Goal: Task Accomplishment & Management: Manage account settings

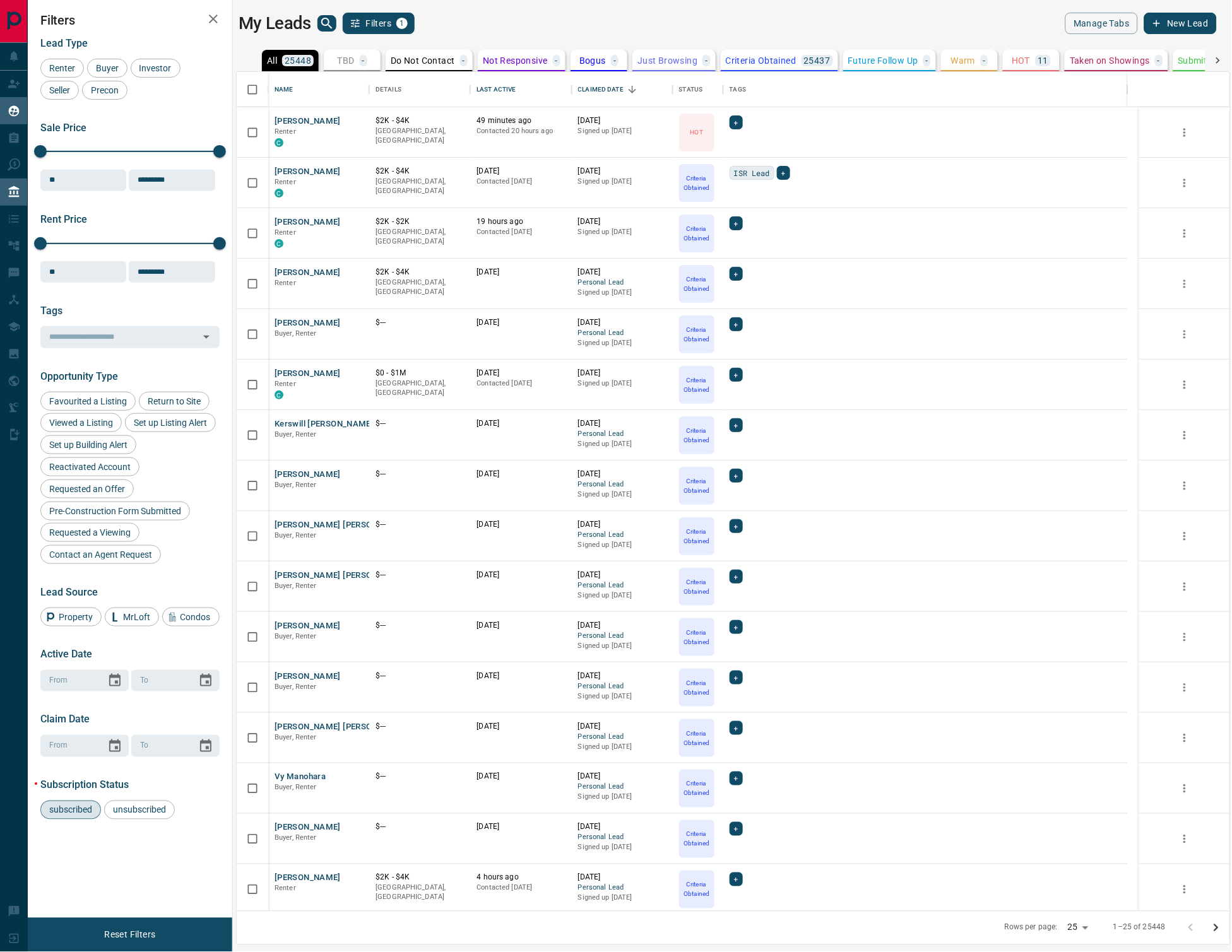
scroll to position [827, 982]
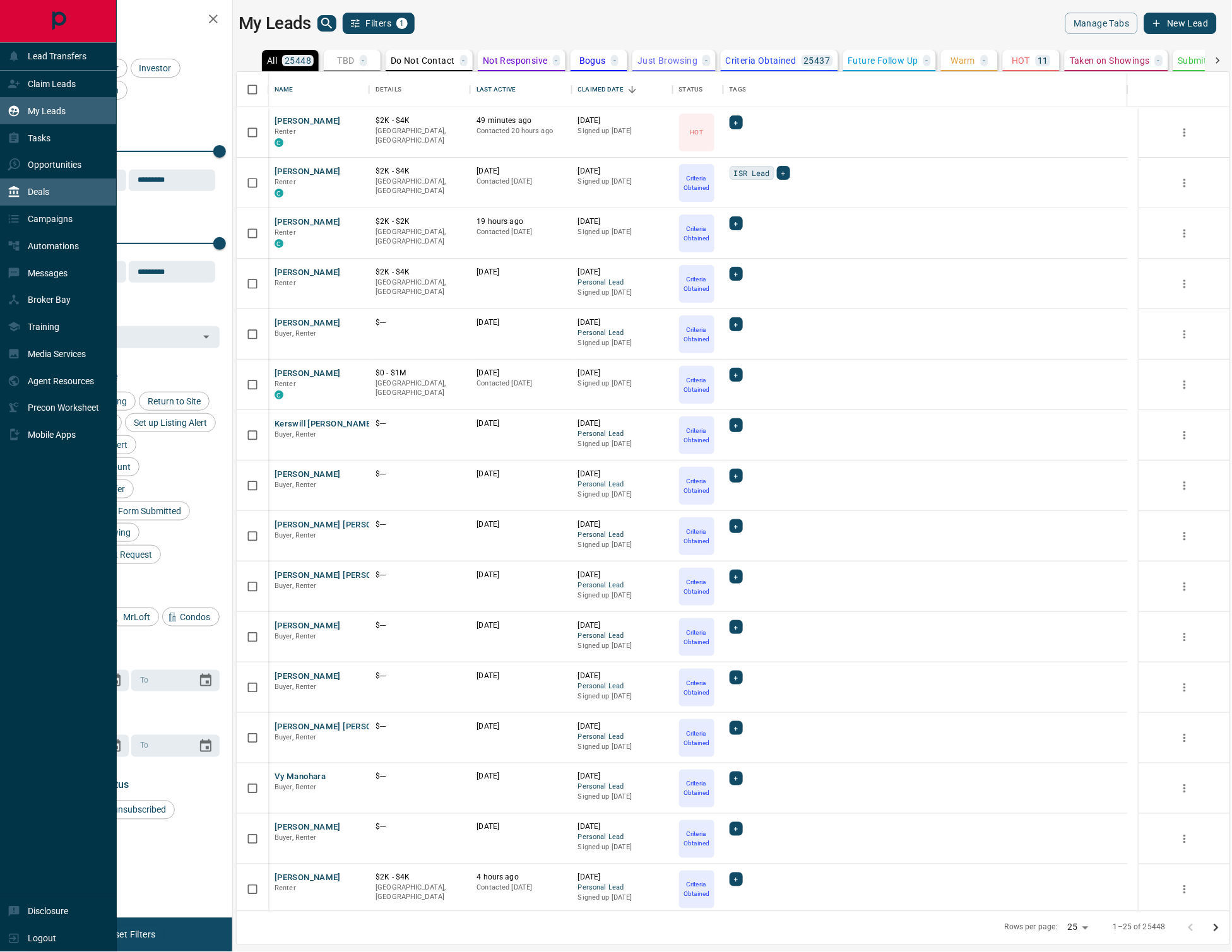
click at [44, 192] on p "Deals" at bounding box center [38, 191] width 21 height 11
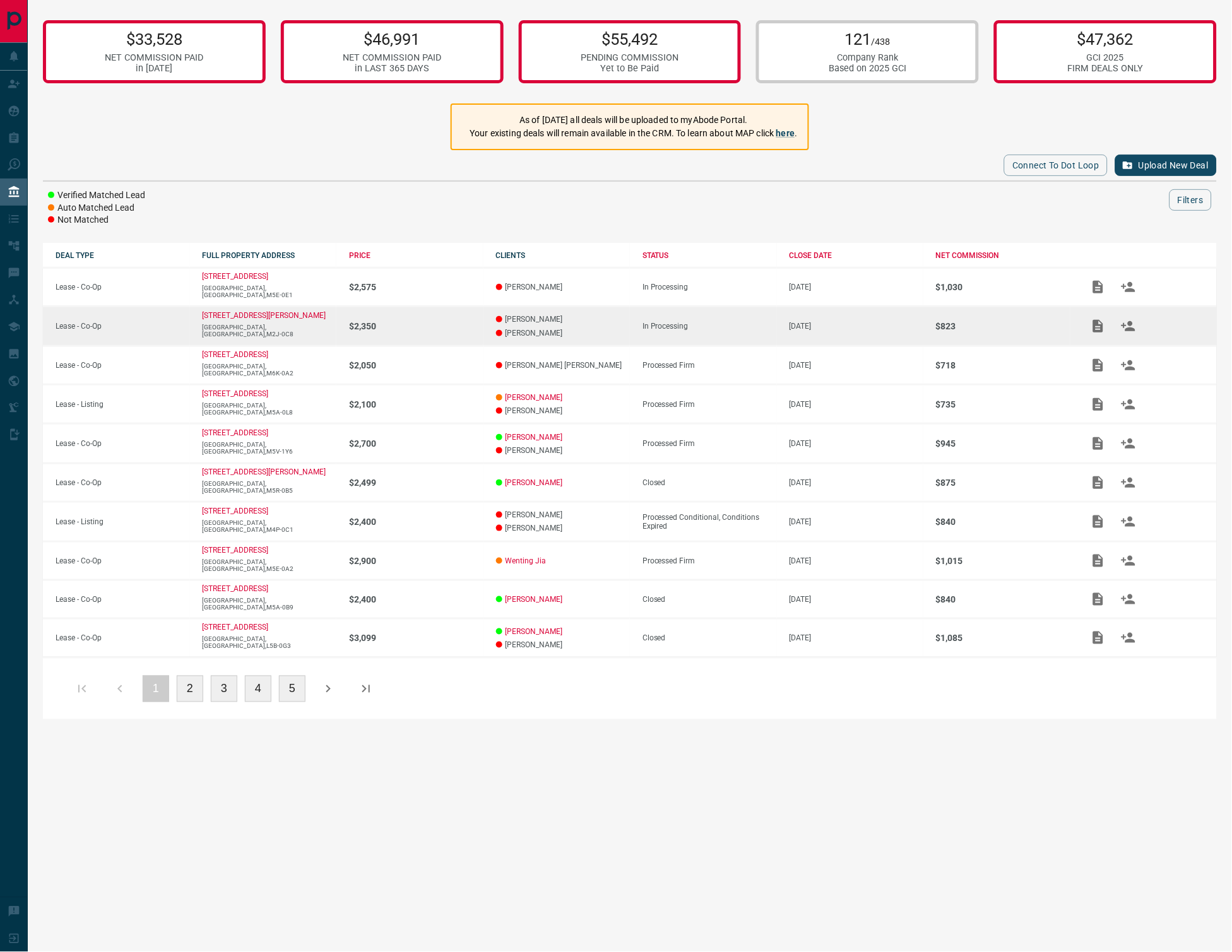
click at [452, 323] on p "$2,350" at bounding box center [416, 326] width 135 height 11
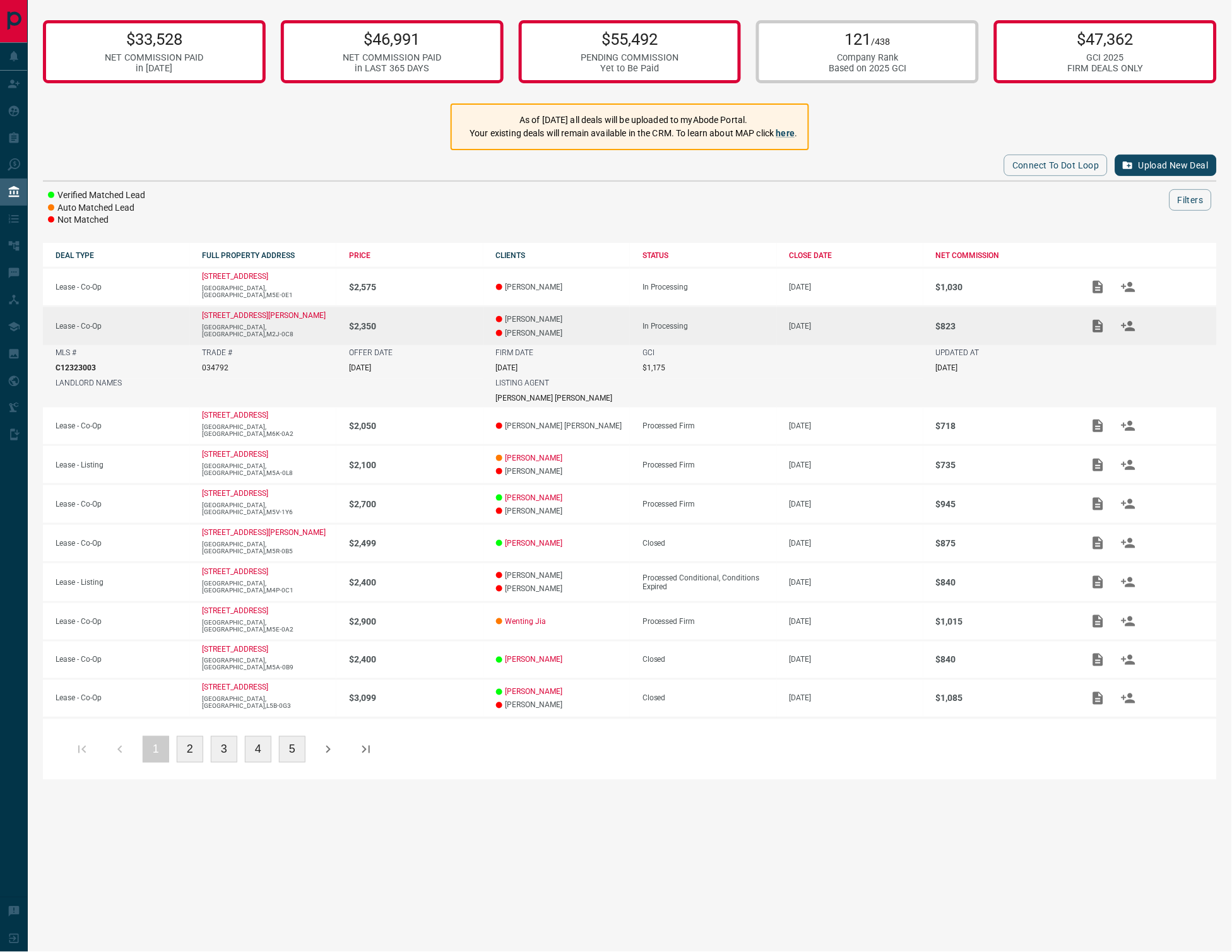
click at [1102, 319] on icon "Add / View Documents" at bounding box center [1097, 327] width 15 height 15
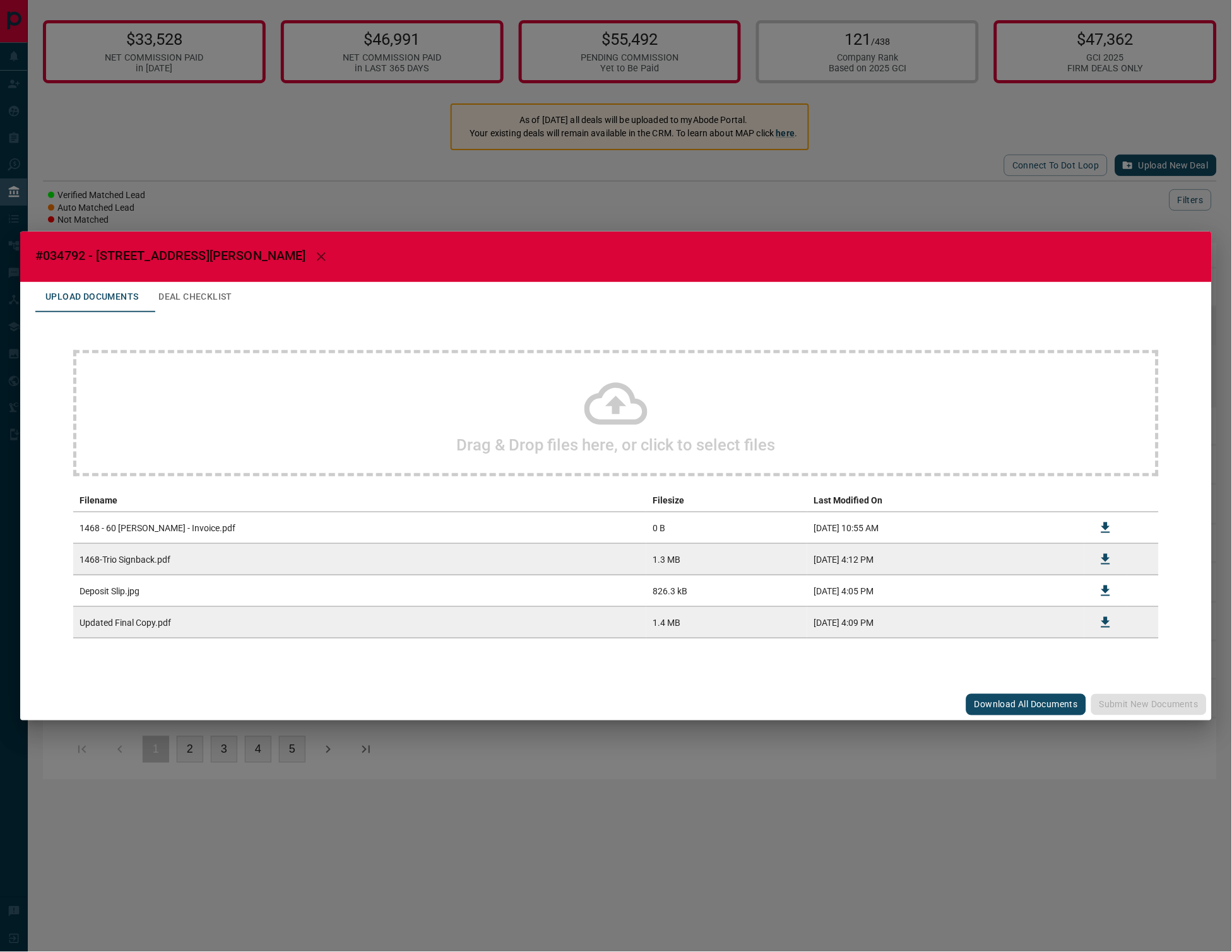
click at [949, 172] on div "#034792 - 60 [PERSON_NAME] Road,1468 Upload Documents Deal Checklist Drag & Dro…" at bounding box center [616, 476] width 1232 height 952
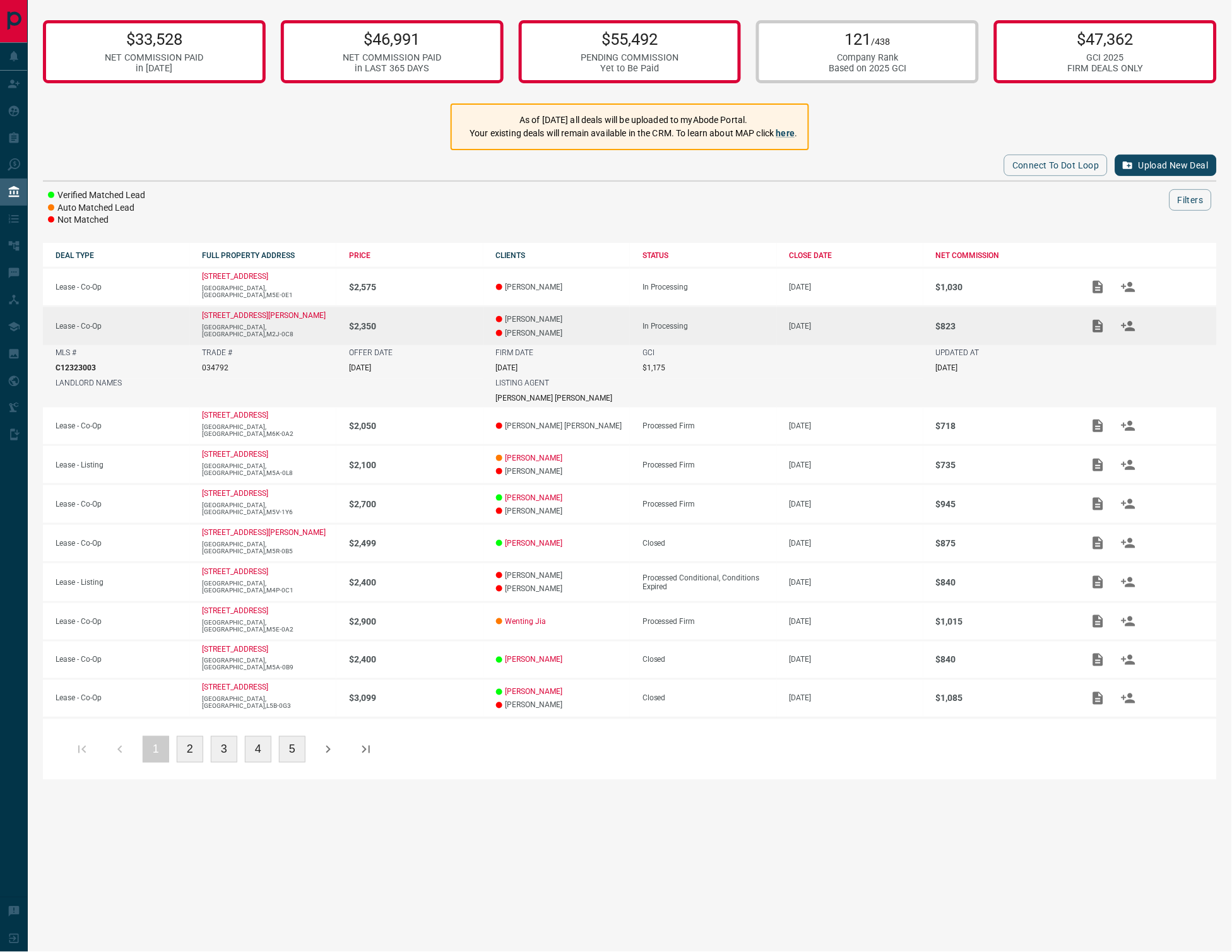
click at [1097, 324] on icon "Add / View Documents" at bounding box center [1097, 327] width 15 height 15
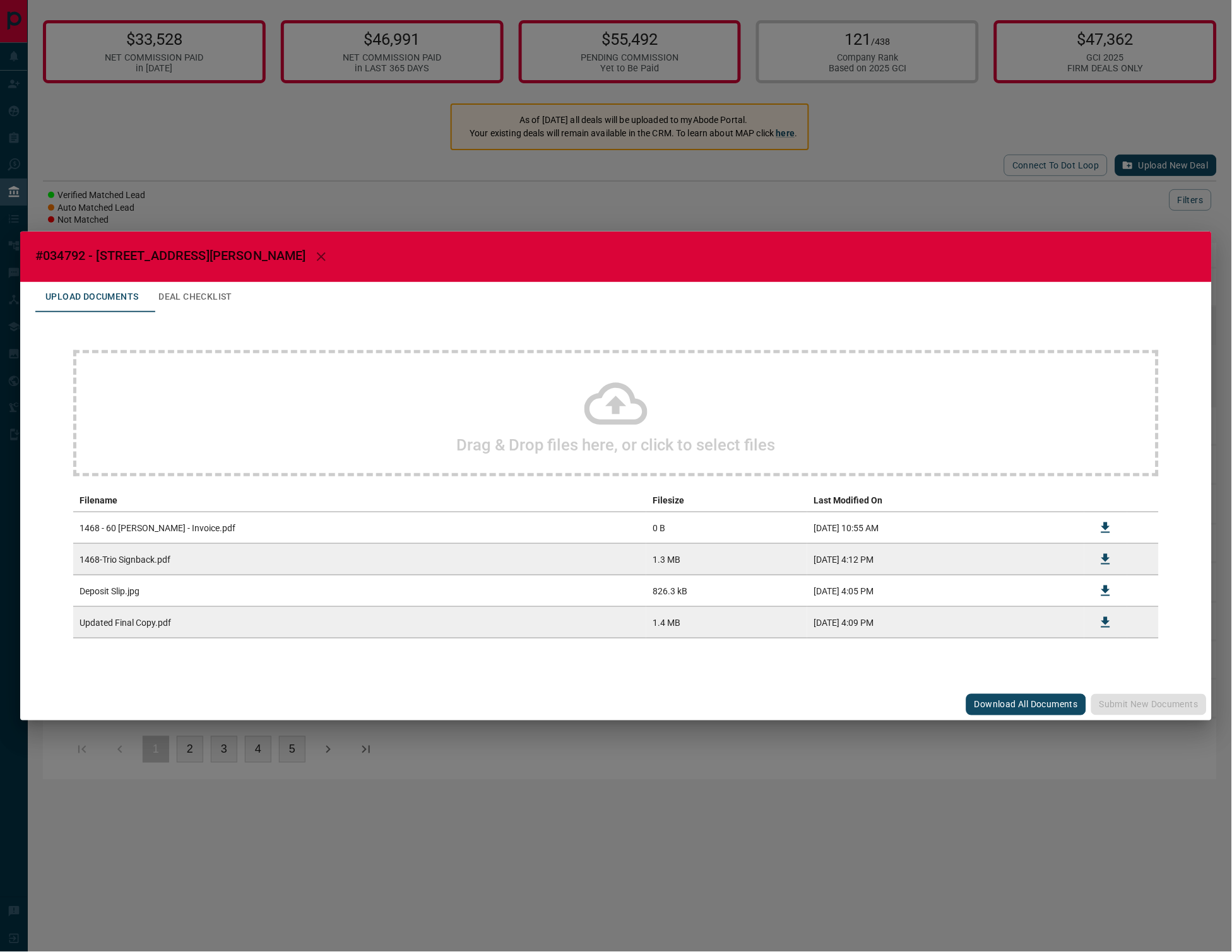
click at [371, 176] on div "#034792 - 60 [PERSON_NAME] Road,1468 Upload Documents Deal Checklist Drag & Dro…" at bounding box center [616, 476] width 1232 height 952
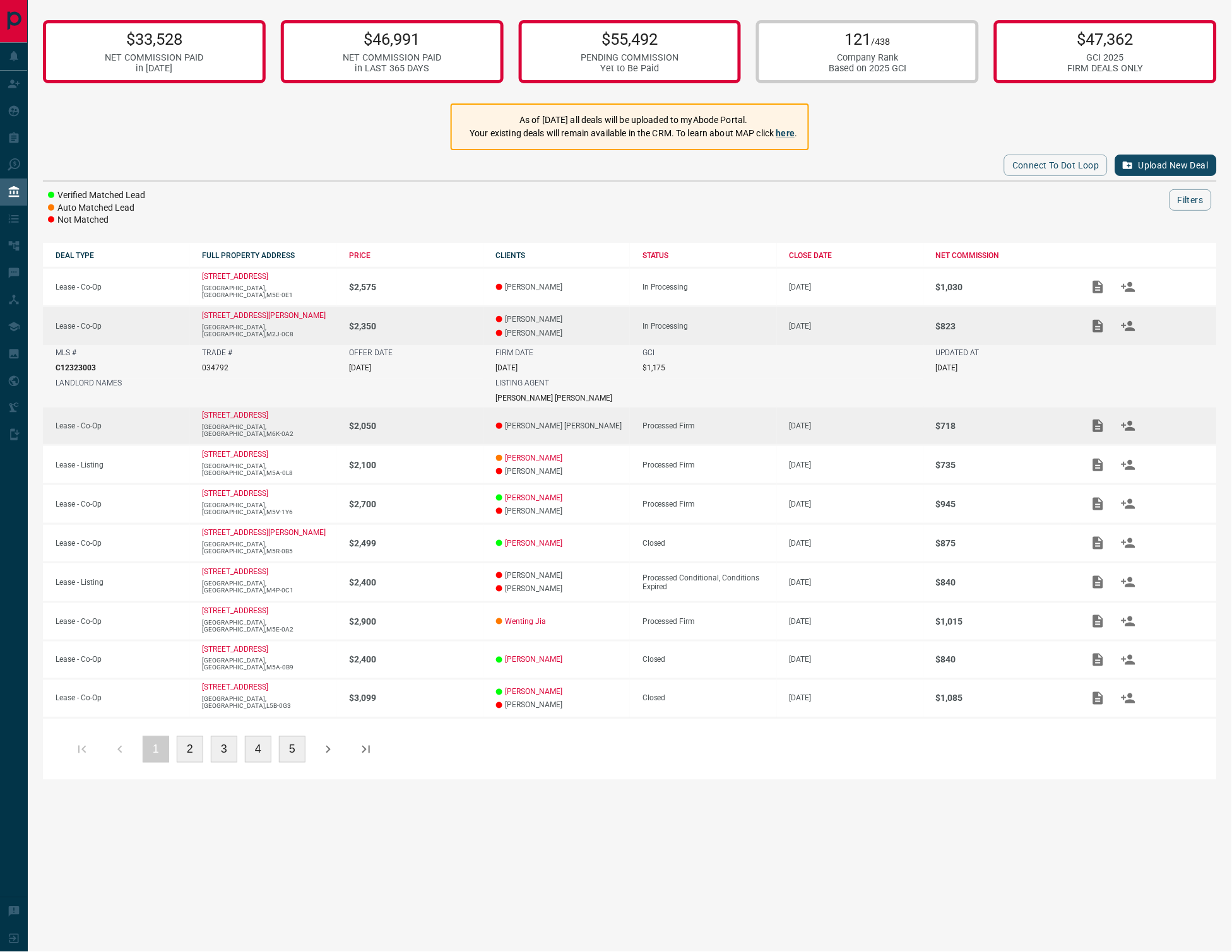
click at [463, 419] on td "$2,050" at bounding box center [409, 426] width 147 height 38
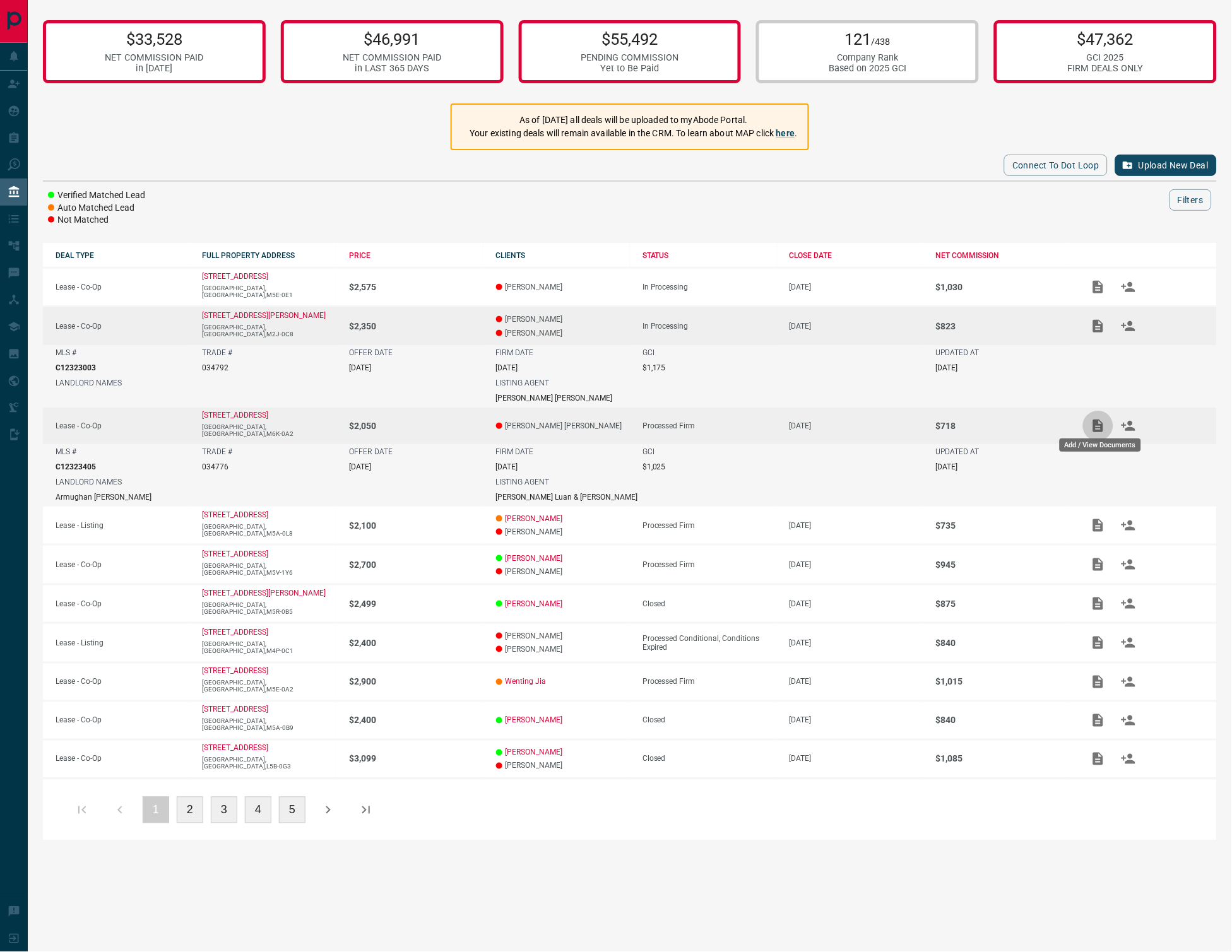
click at [1097, 422] on icon "Add / View Documents" at bounding box center [1097, 426] width 11 height 12
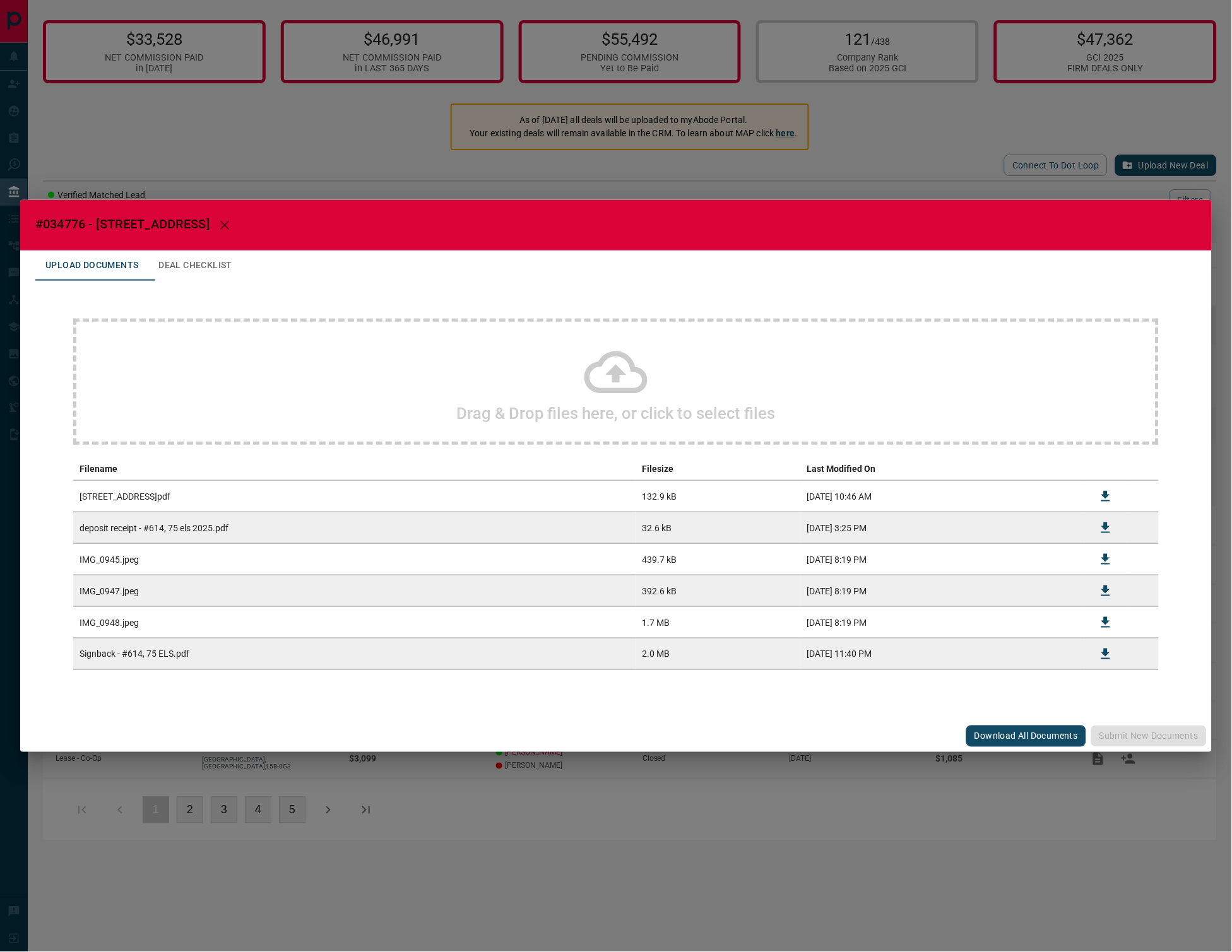
click at [342, 134] on div "#034776 - [STREET_ADDRESS],614 Upload Documents Deal Checklist Drag & Drop file…" at bounding box center [616, 476] width 1232 height 952
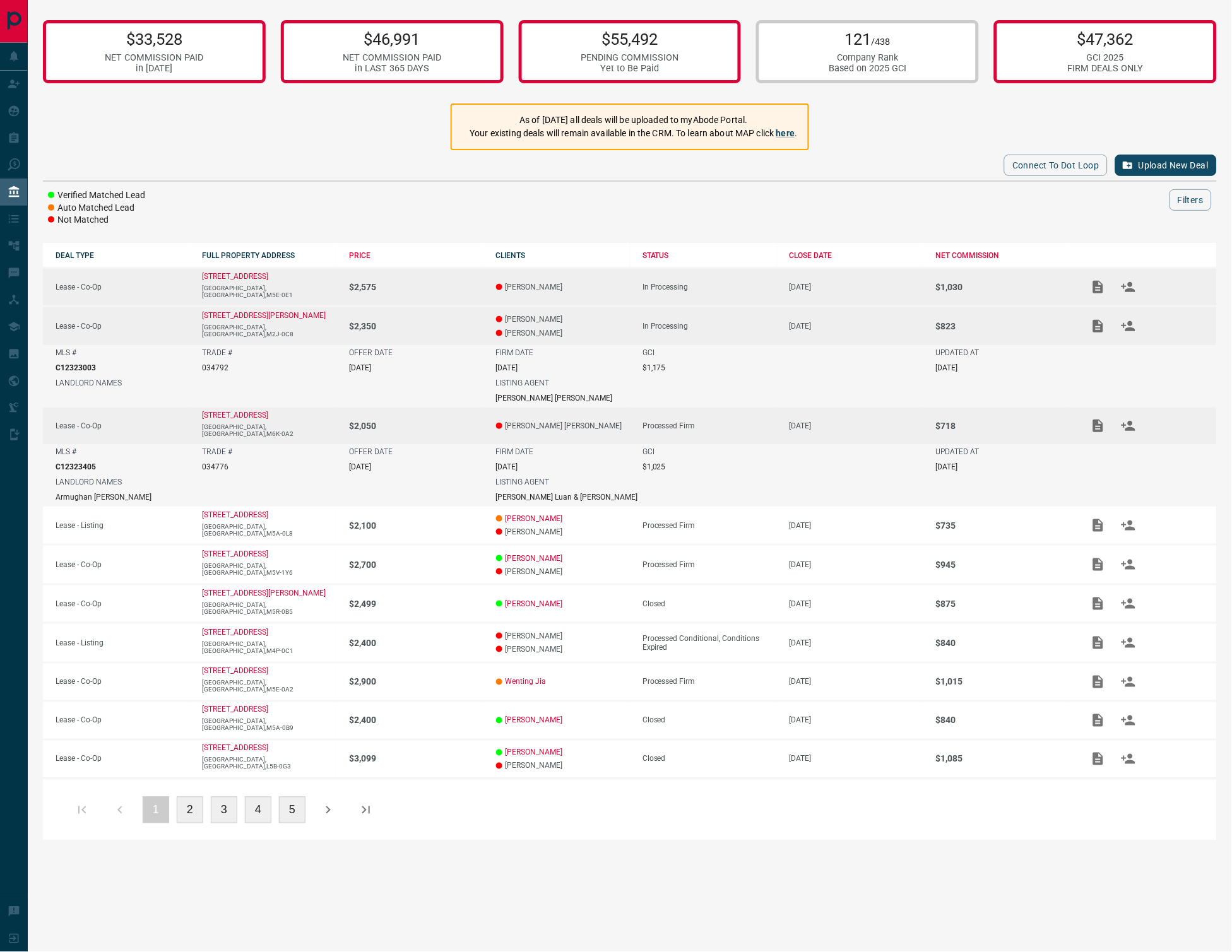
click at [1097, 281] on icon "Add / View Documents" at bounding box center [1097, 286] width 11 height 12
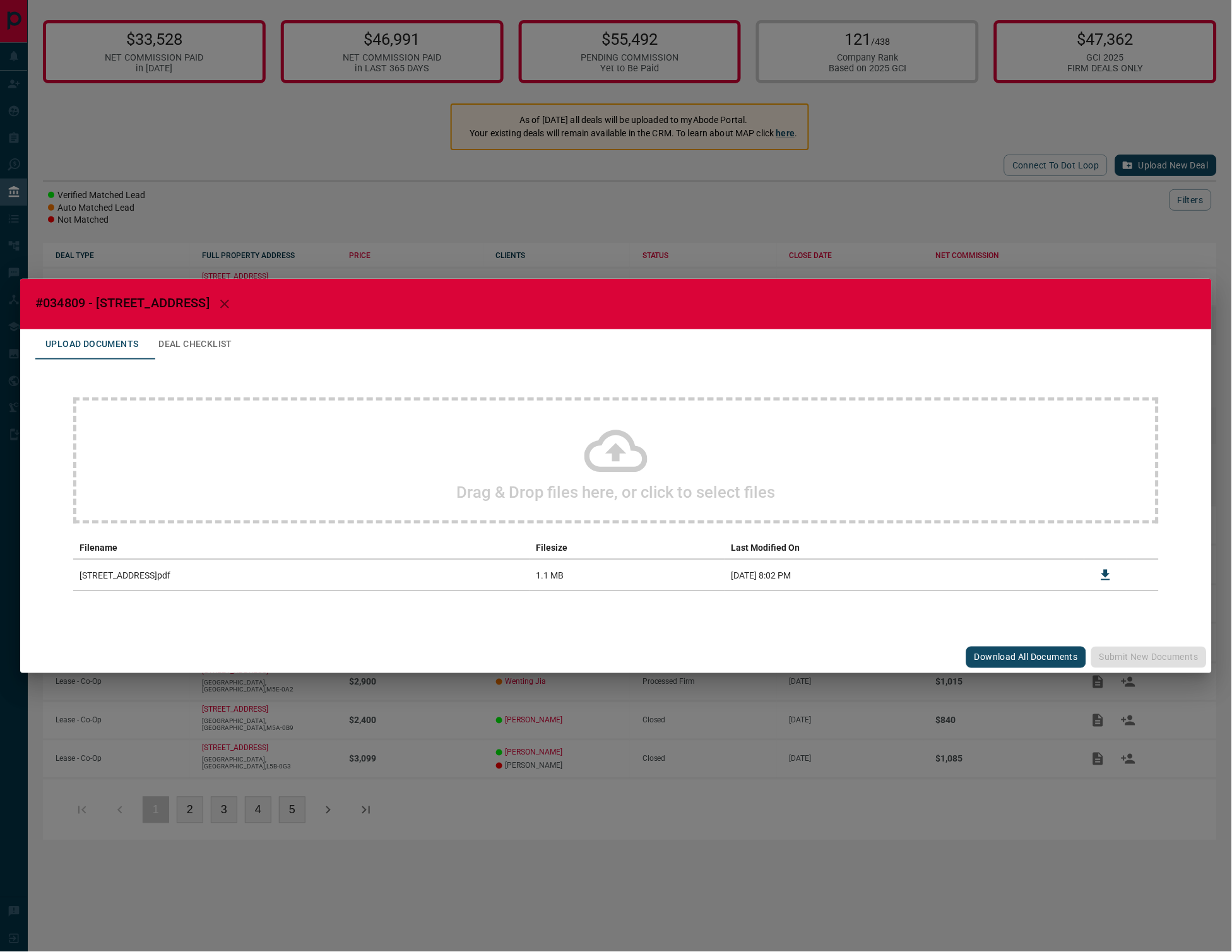
click at [832, 207] on div "#034809 - [STREET_ADDRESS] Upload Documents Deal Checklist Drag & Drop files he…" at bounding box center [616, 476] width 1232 height 952
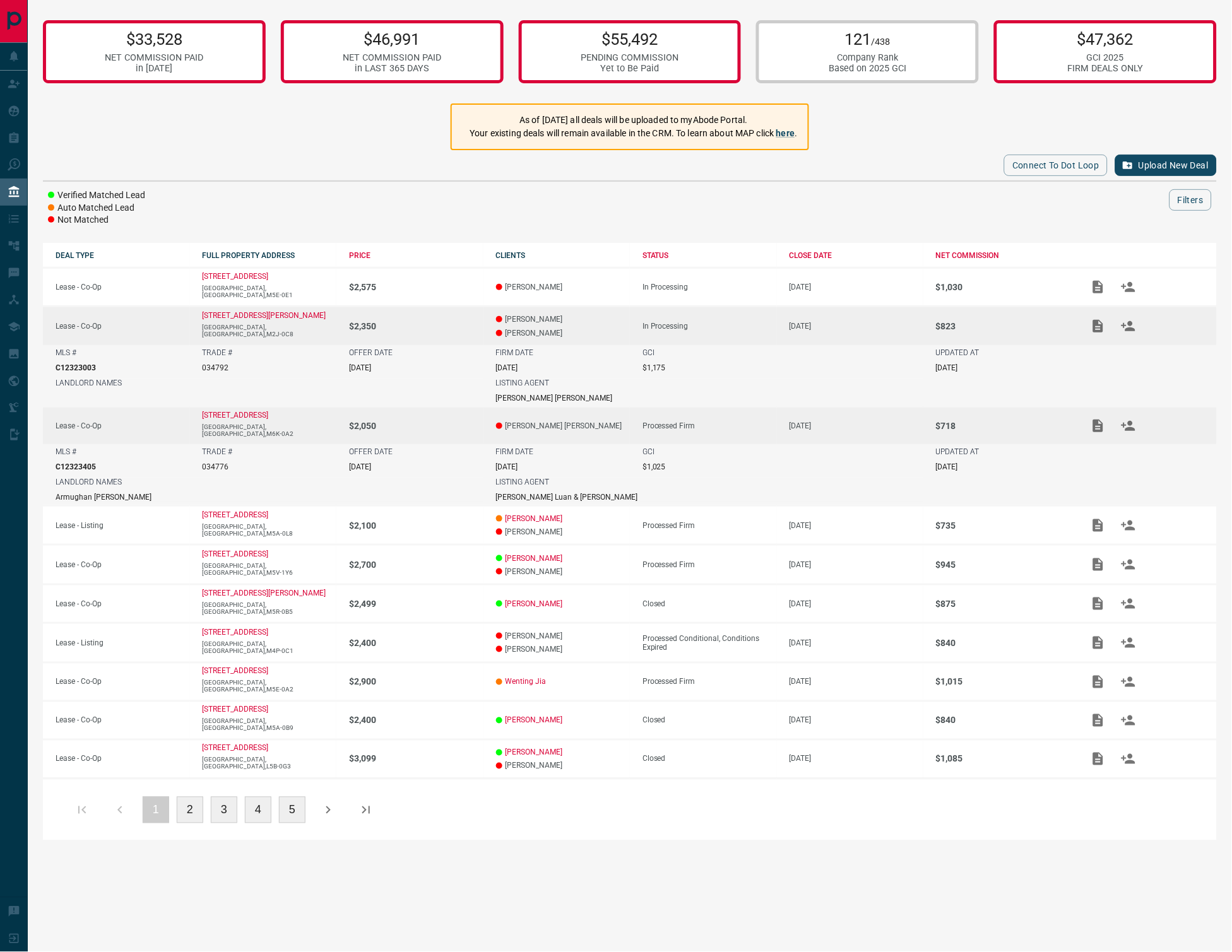
click at [299, 351] on div "TRADE # 034792" at bounding box center [270, 359] width 135 height 24
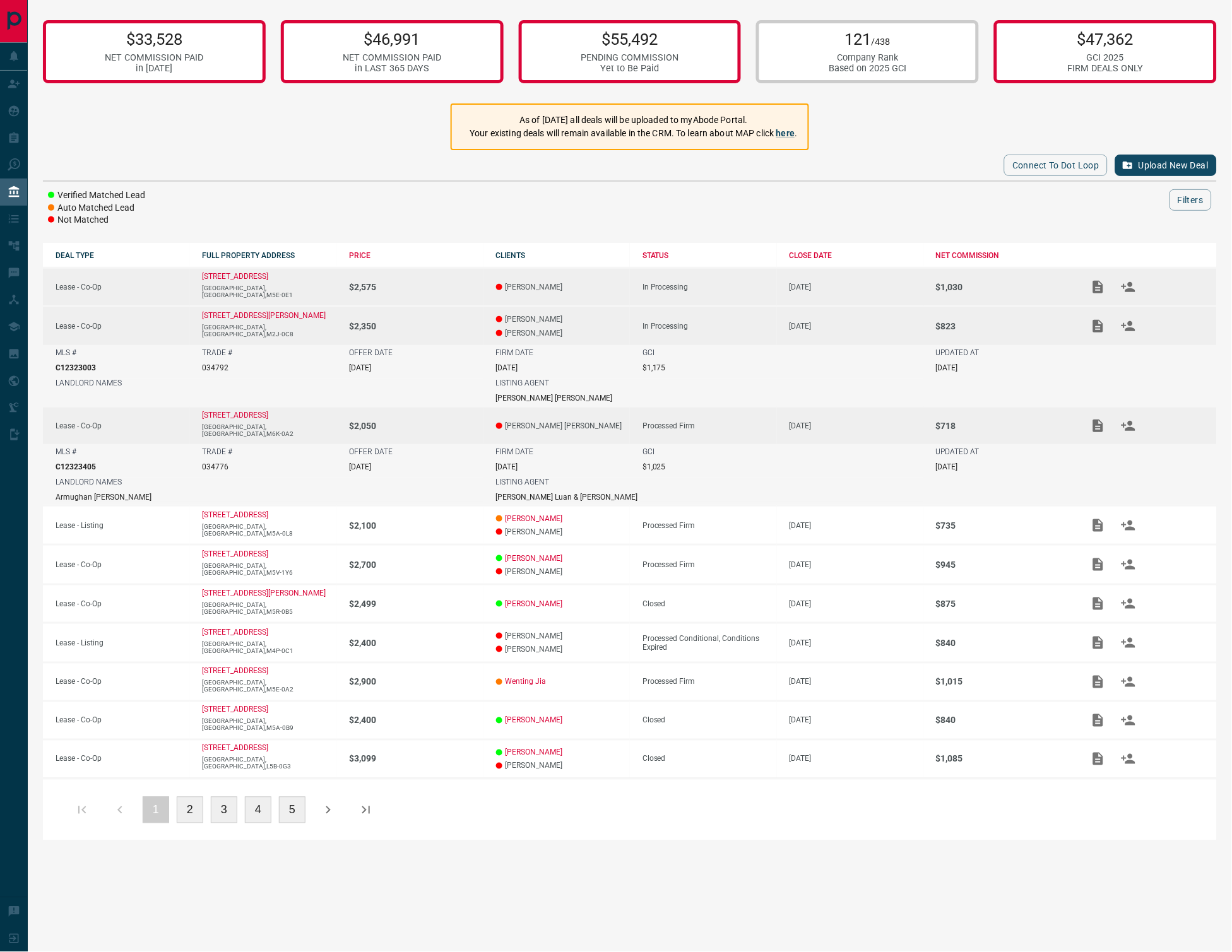
click at [1092, 281] on icon "Add / View Documents" at bounding box center [1097, 287] width 15 height 15
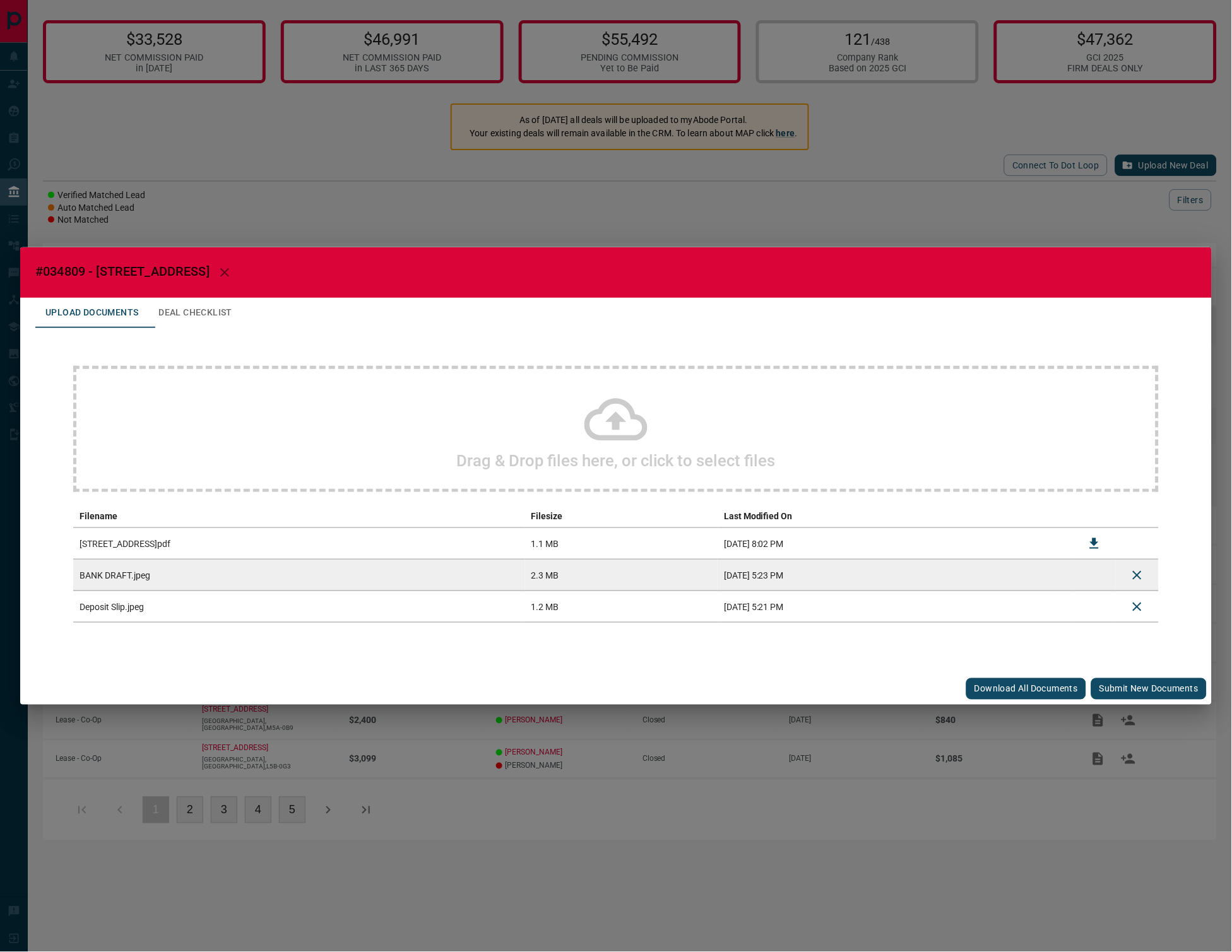
click at [1121, 695] on button "Submit new documents" at bounding box center [1148, 689] width 115 height 21
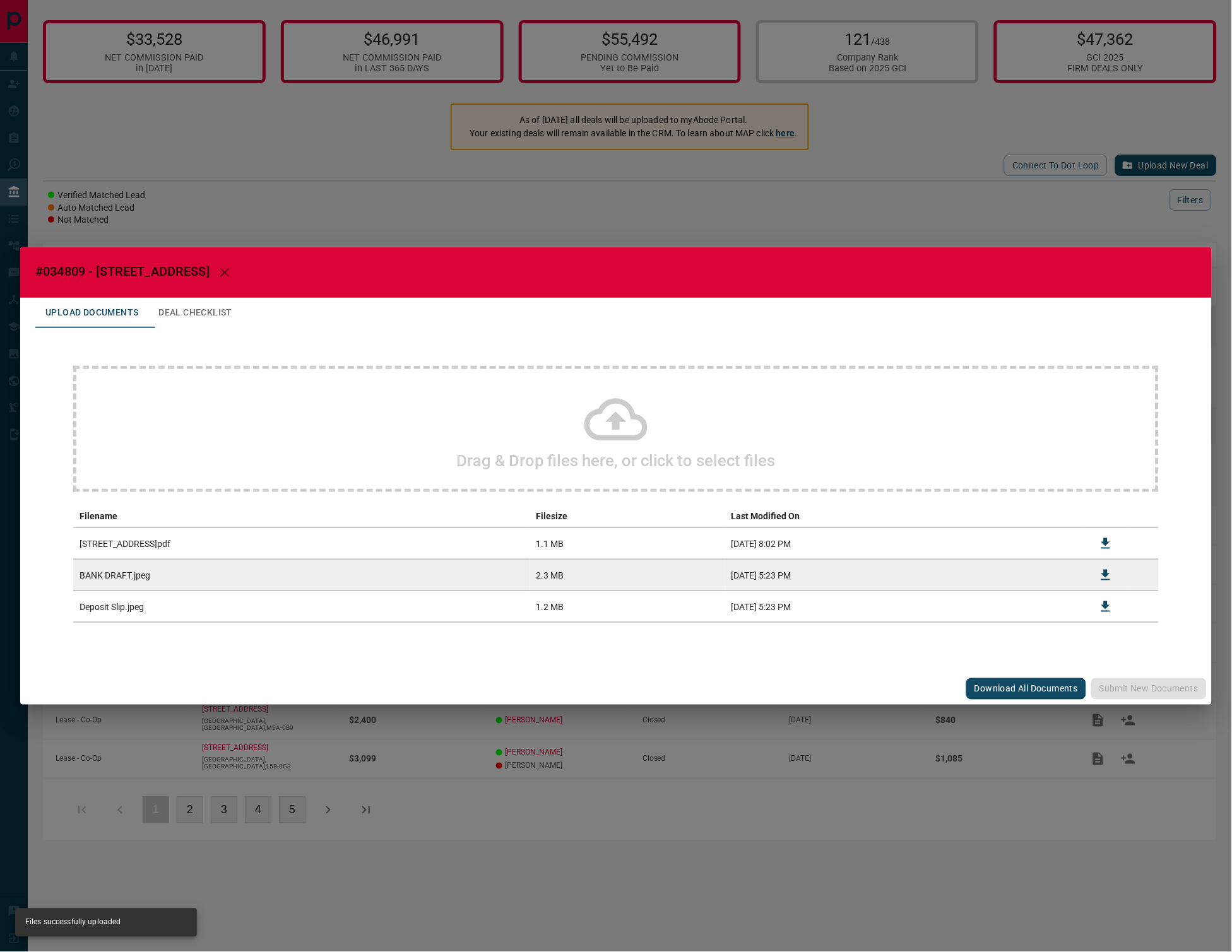
drag, startPoint x: 886, startPoint y: 165, endPoint x: 896, endPoint y: 168, distance: 10.4
click at [889, 168] on div "#034809 - [STREET_ADDRESS] Upload Documents Deal Checklist Drag & Drop files he…" at bounding box center [616, 476] width 1232 height 952
